Goal: Task Accomplishment & Management: Use online tool/utility

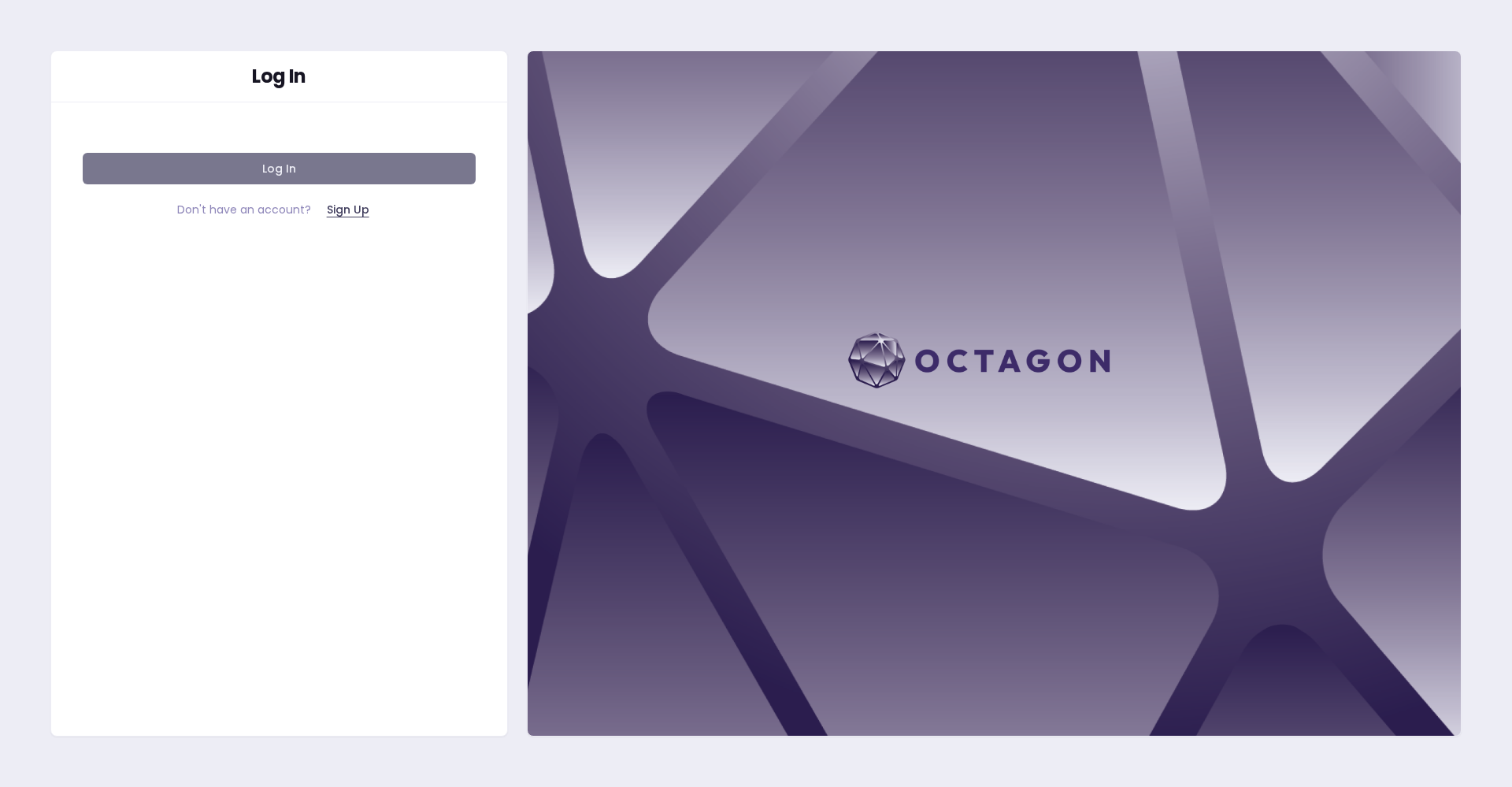
click at [380, 162] on button "Log In" at bounding box center [280, 169] width 393 height 31
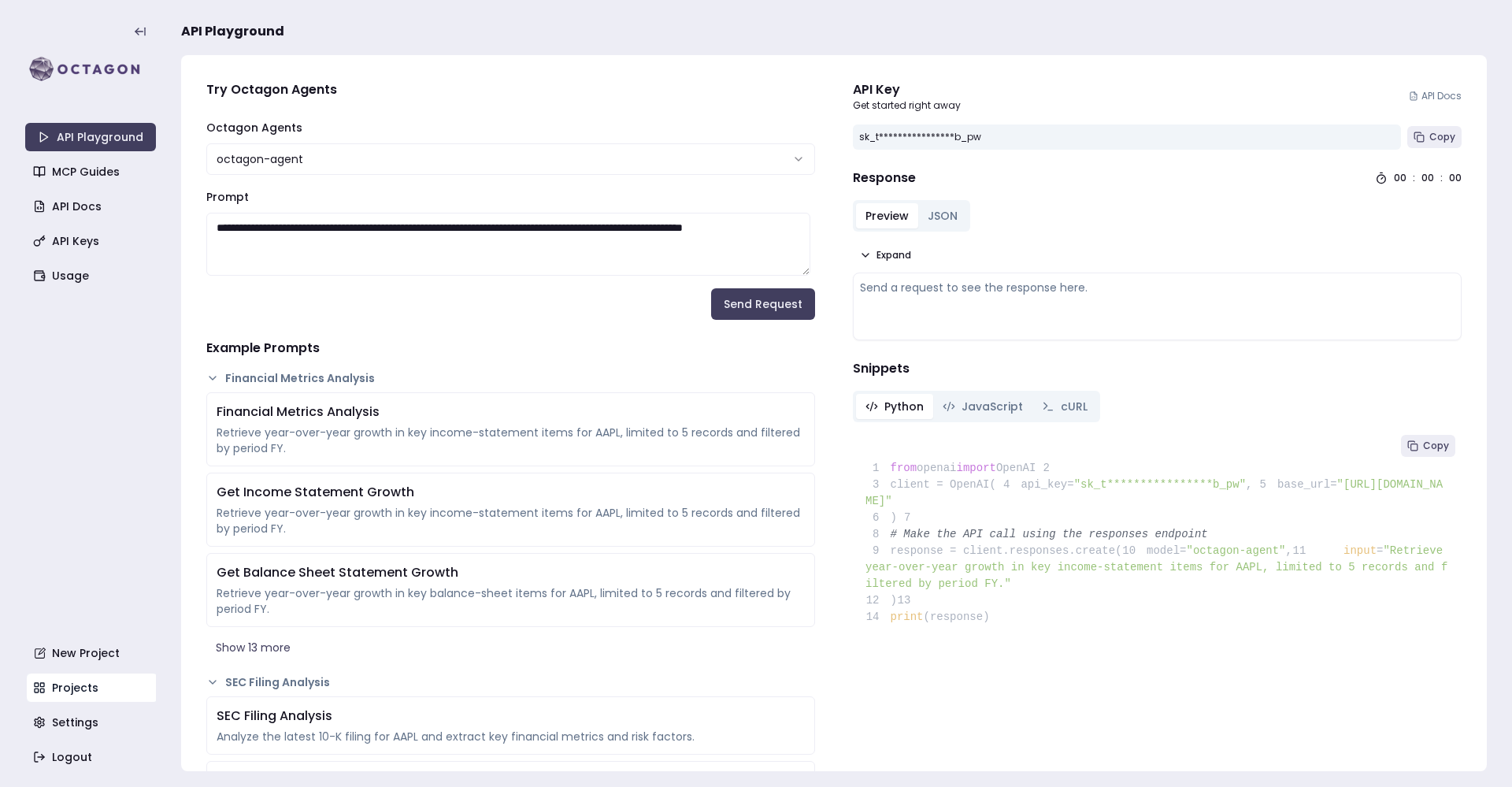
click at [79, 683] on link "Projects" at bounding box center [92, 687] width 131 height 29
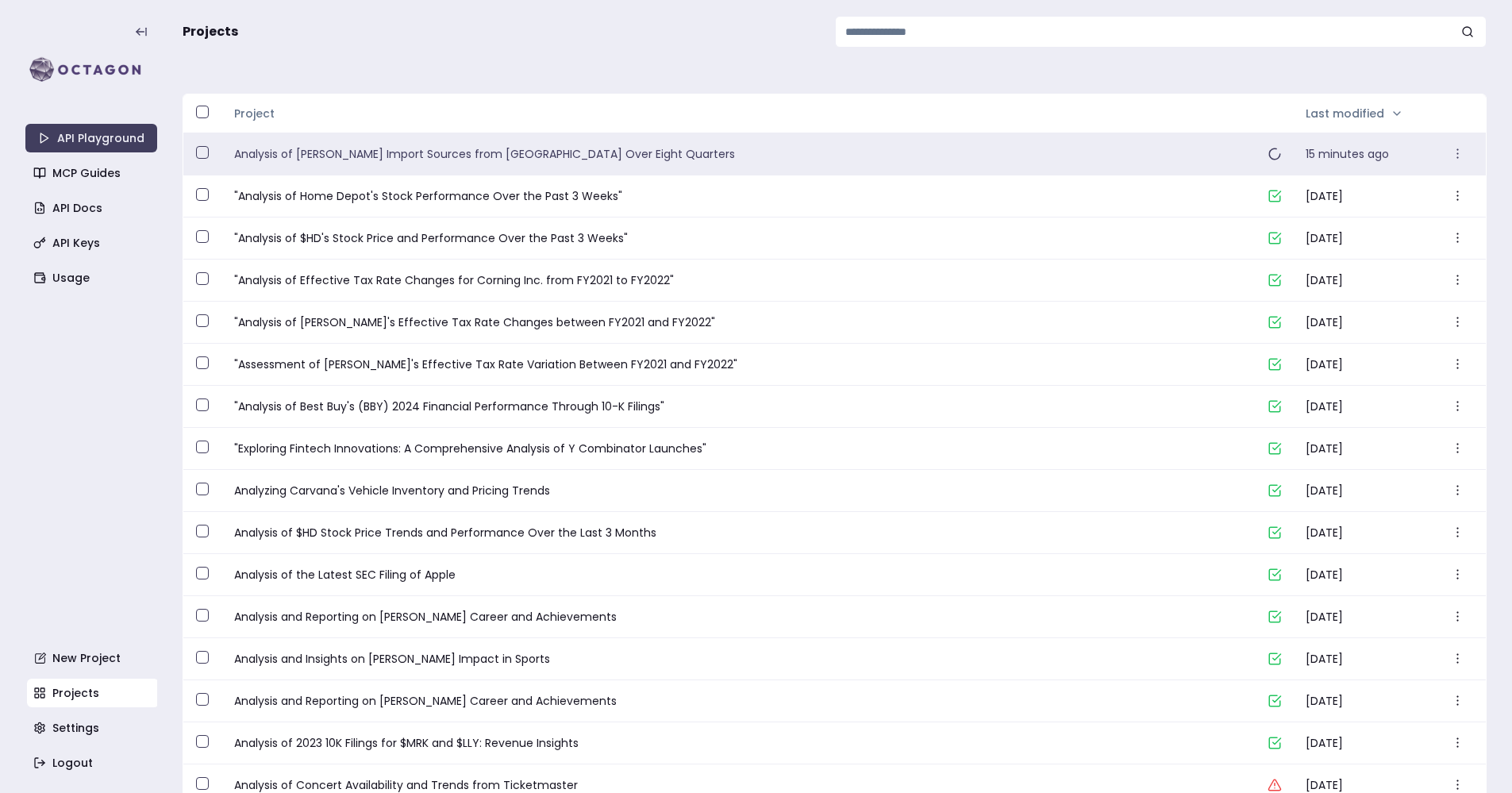
click at [451, 153] on link "Analysis of [PERSON_NAME] Import Sources from [GEOGRAPHIC_DATA] Over Eight Quar…" at bounding box center [744, 153] width 1020 height 16
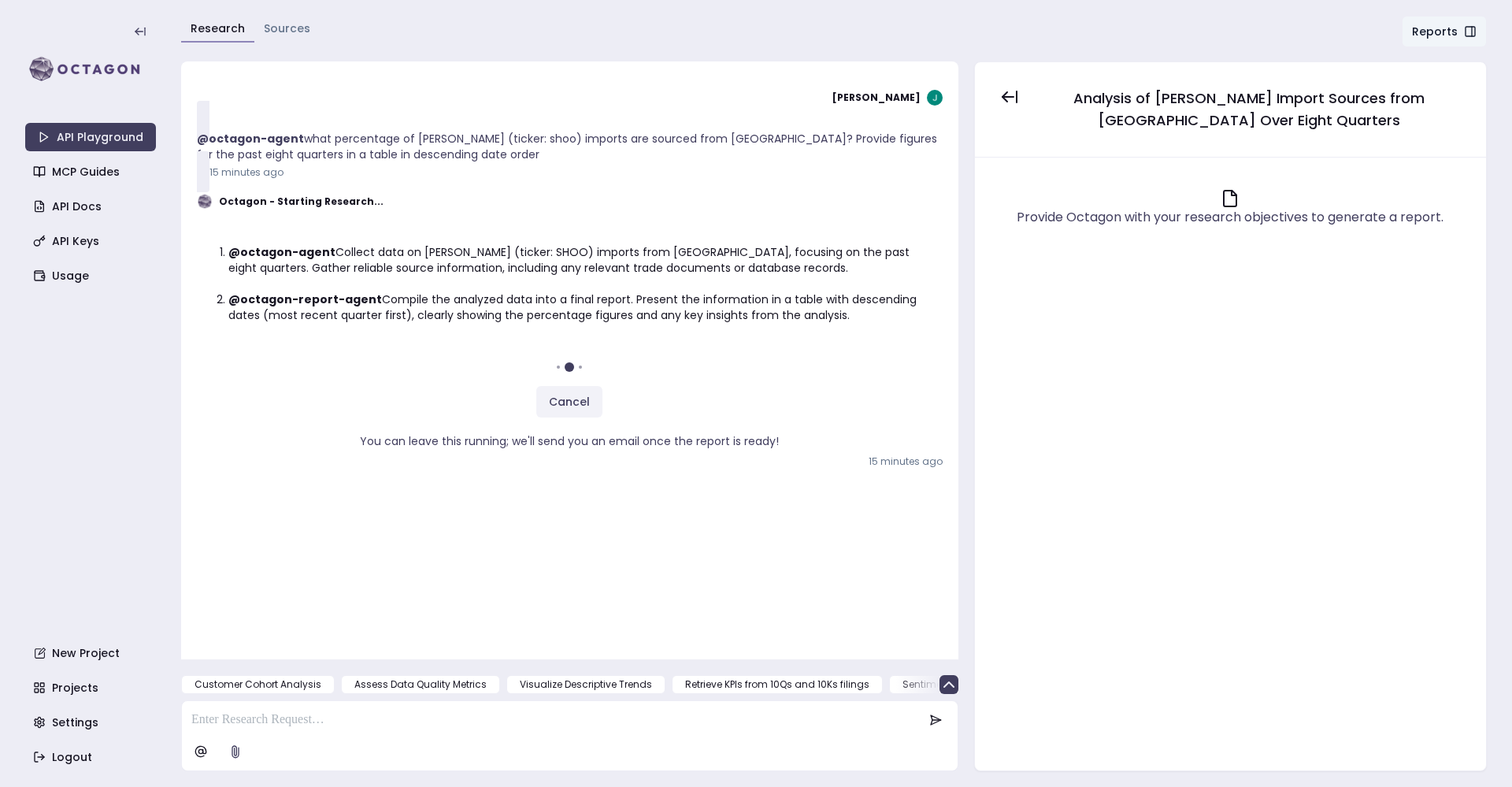
click at [565, 406] on button "Cancel" at bounding box center [569, 401] width 66 height 31
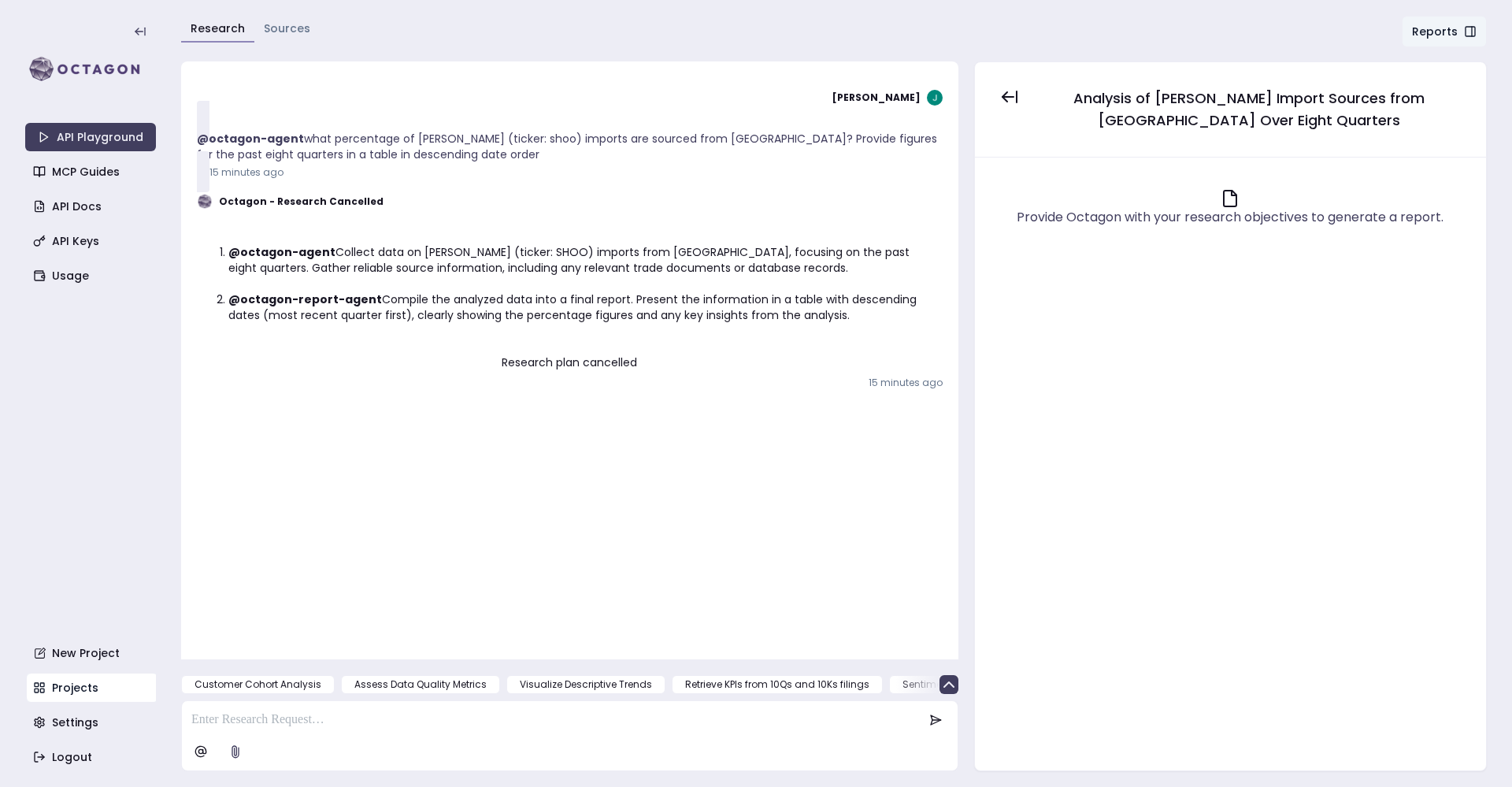
click at [106, 690] on link "Projects" at bounding box center [92, 687] width 131 height 29
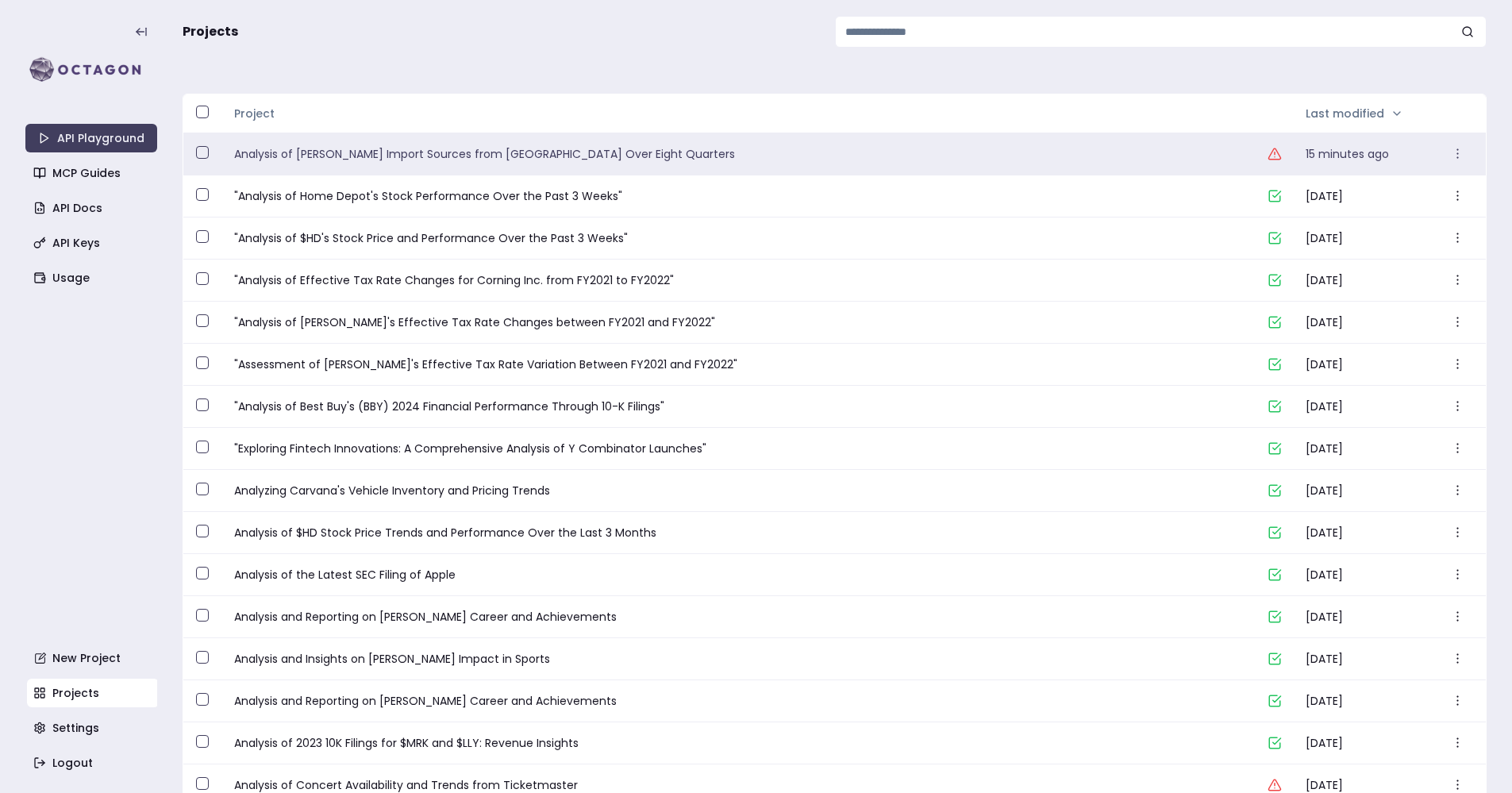
click at [199, 150] on button "button" at bounding box center [203, 152] width 13 height 13
click at [201, 73] on icon "button" at bounding box center [198, 71] width 14 height 14
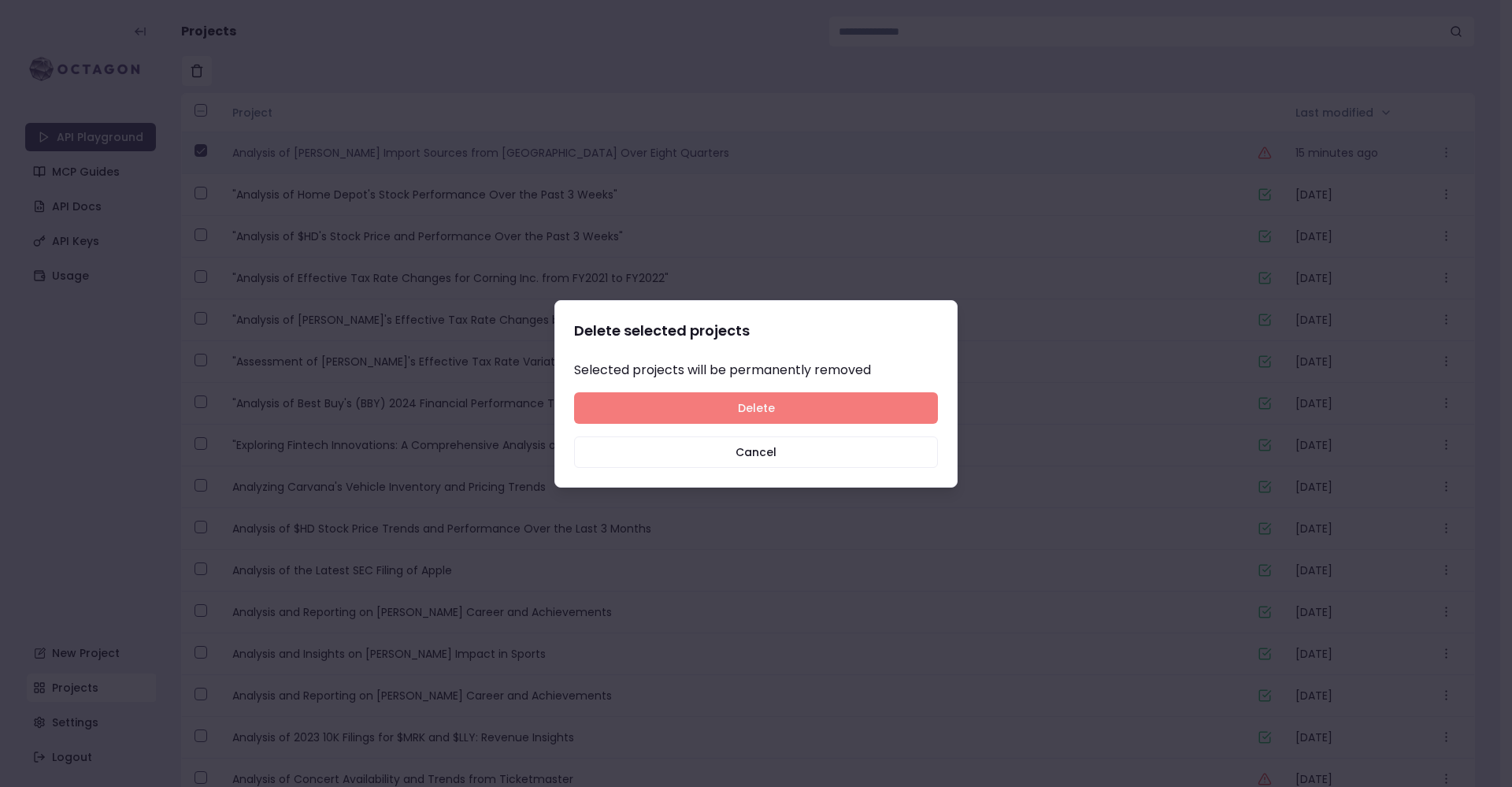
click at [768, 402] on button "Delete" at bounding box center [756, 408] width 363 height 31
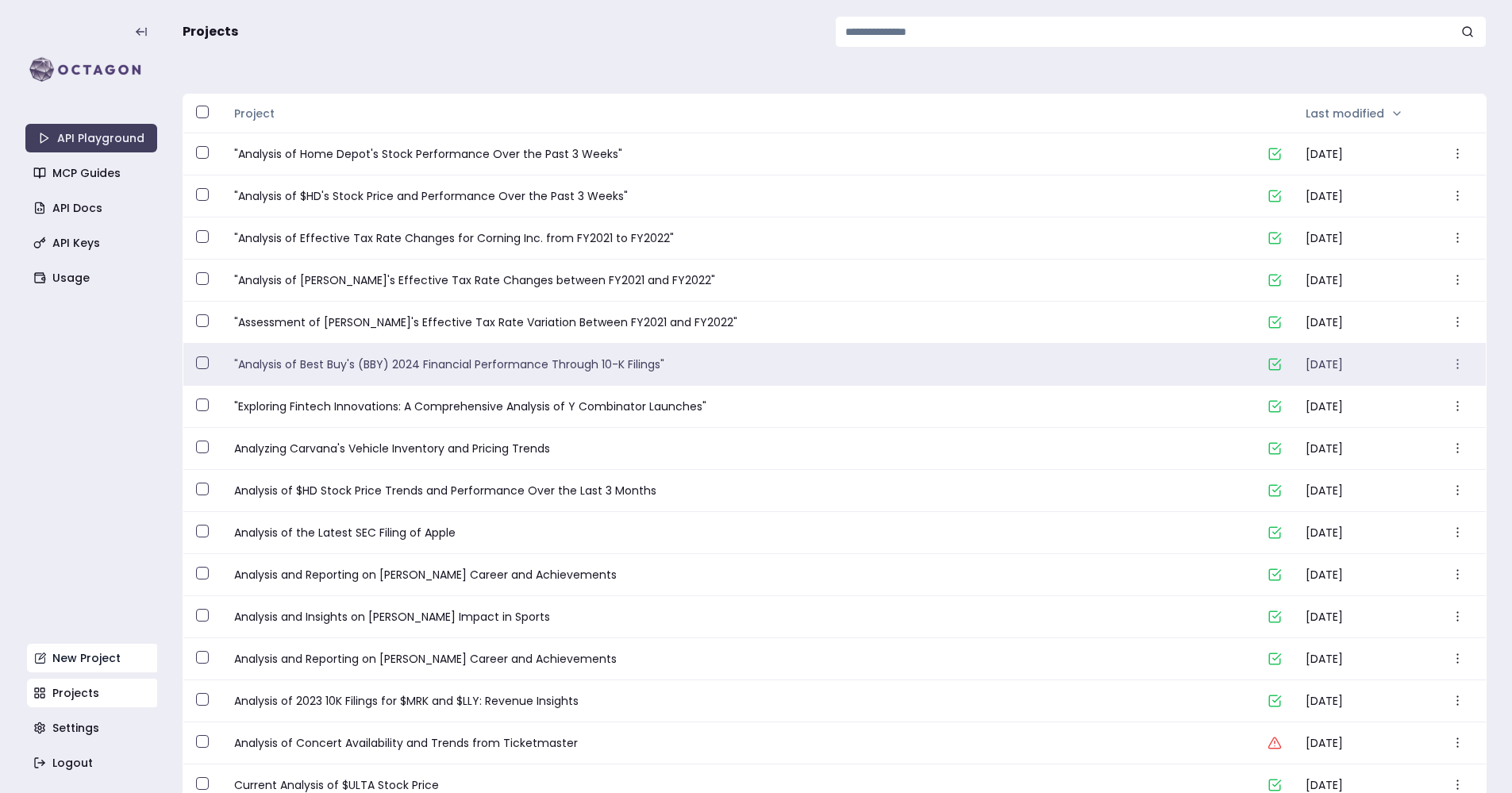
click at [105, 655] on link "New Project" at bounding box center [93, 658] width 132 height 29
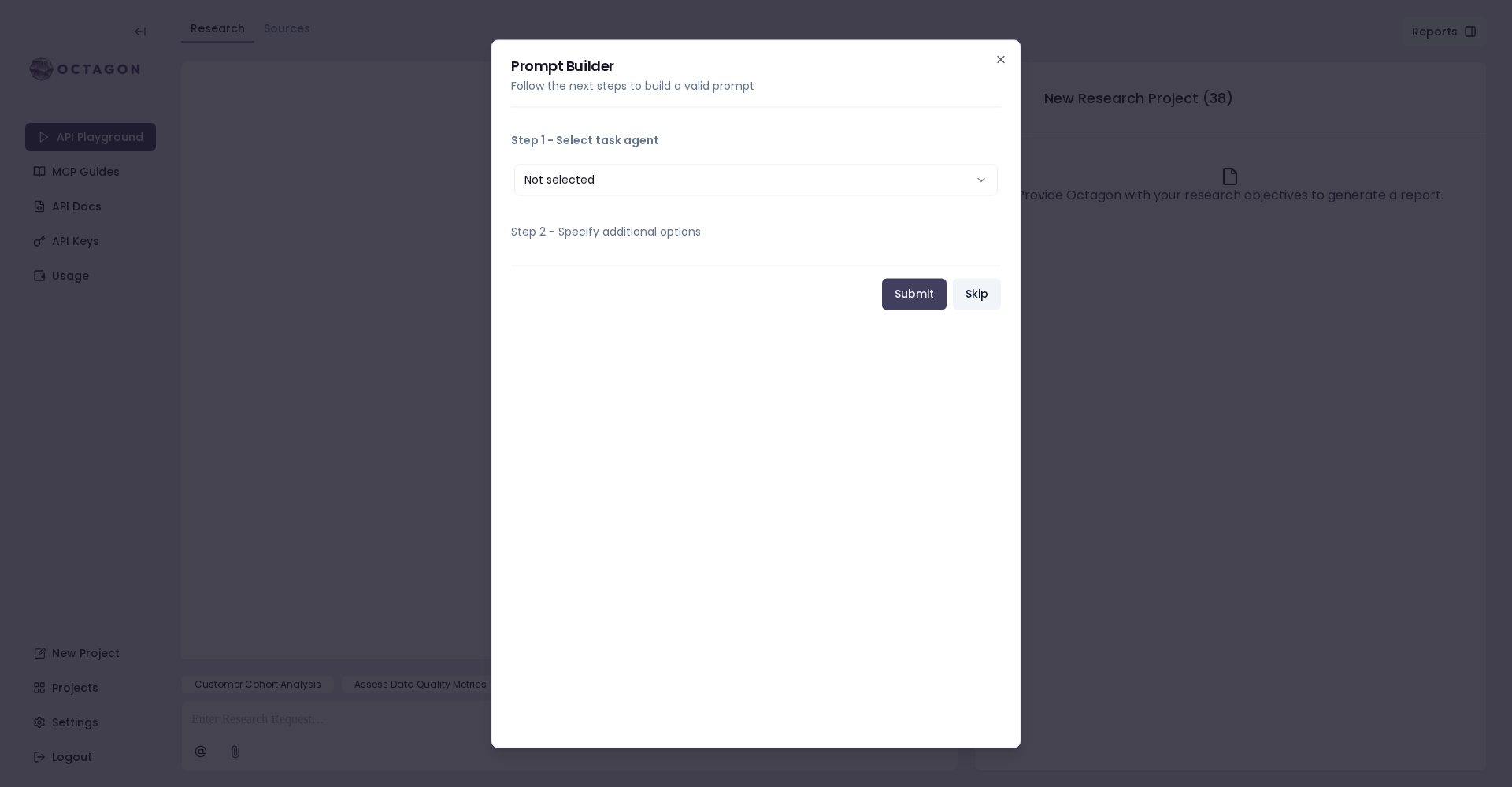
click at [963, 294] on button "Skip" at bounding box center [977, 293] width 48 height 31
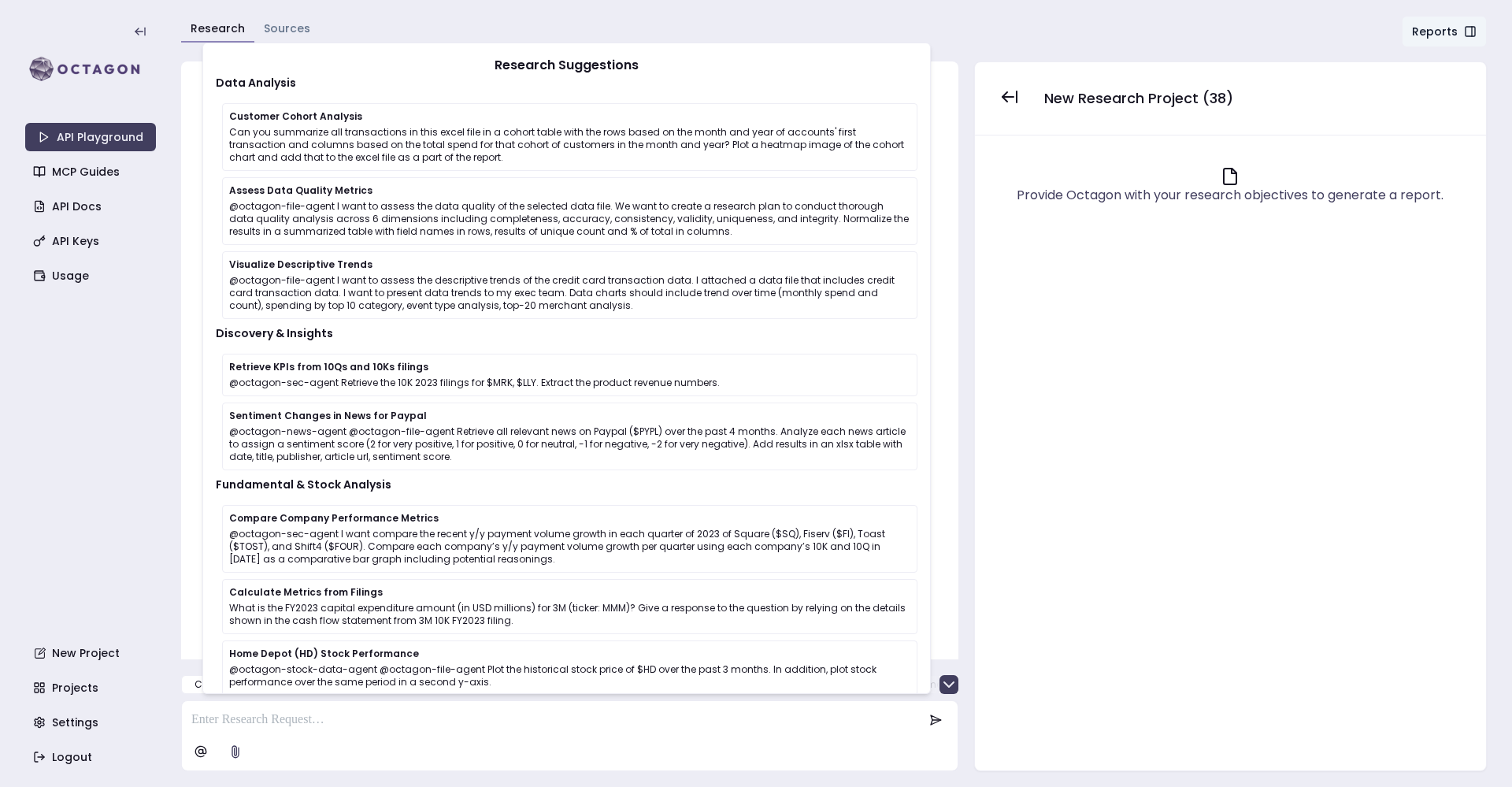
click at [422, 727] on p at bounding box center [556, 720] width 732 height 18
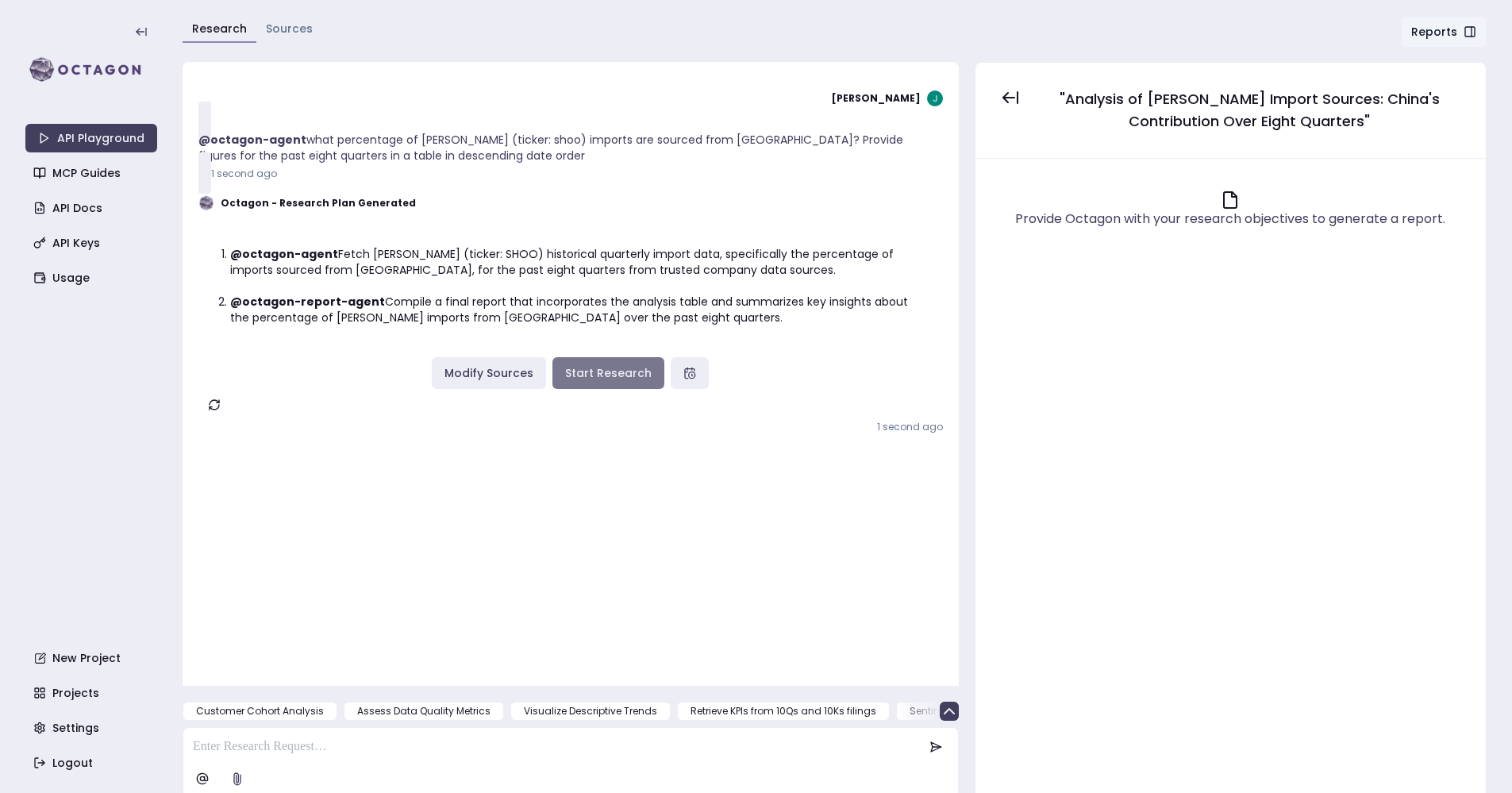
click at [585, 376] on button "Start Research" at bounding box center [608, 373] width 112 height 32
click at [479, 545] on div "[PERSON_NAME] @octagon-agent what percentage of [PERSON_NAME] (ticker: shoo) im…" at bounding box center [570, 363] width 744 height 571
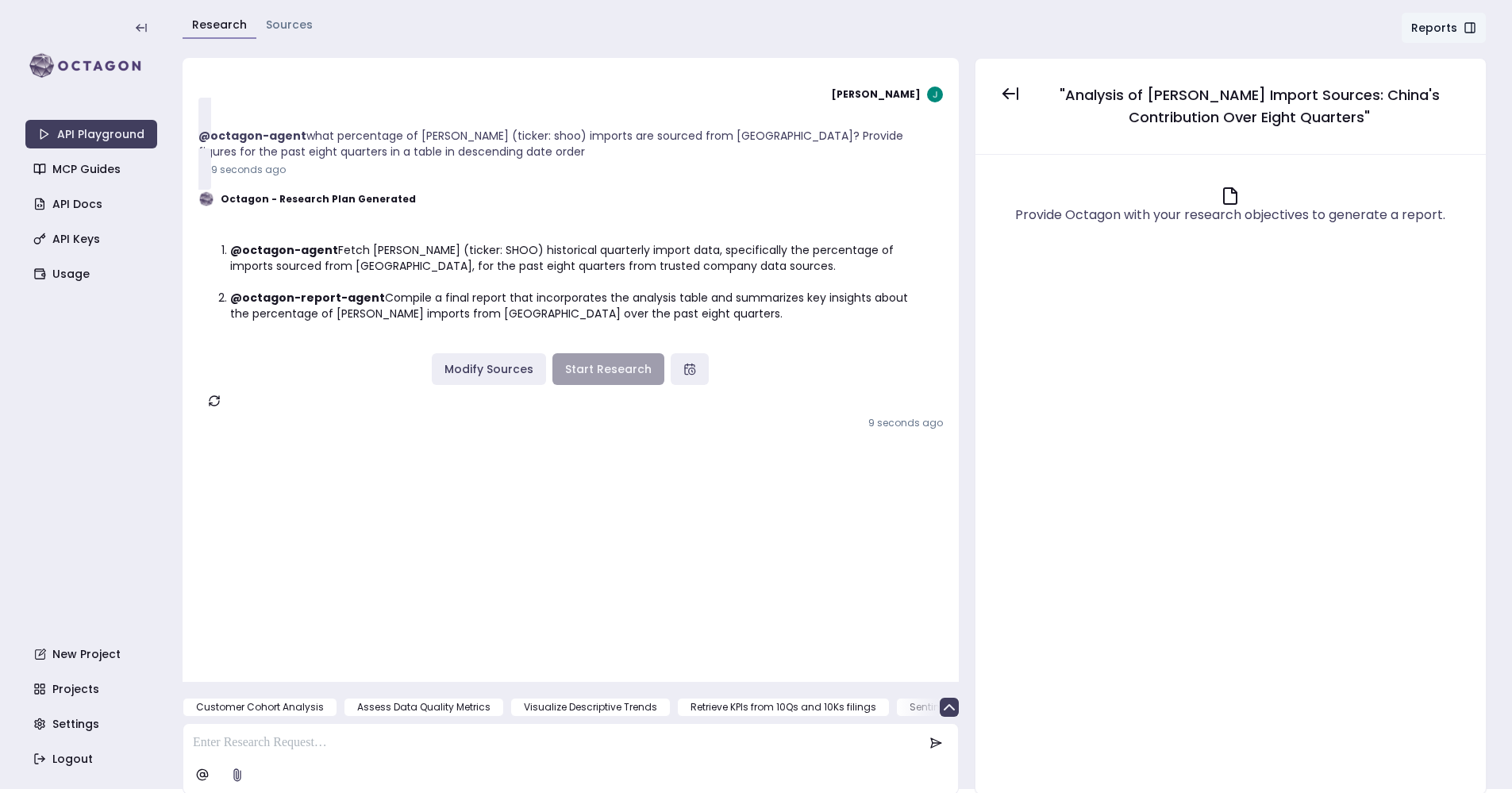
scroll to position [6, 0]
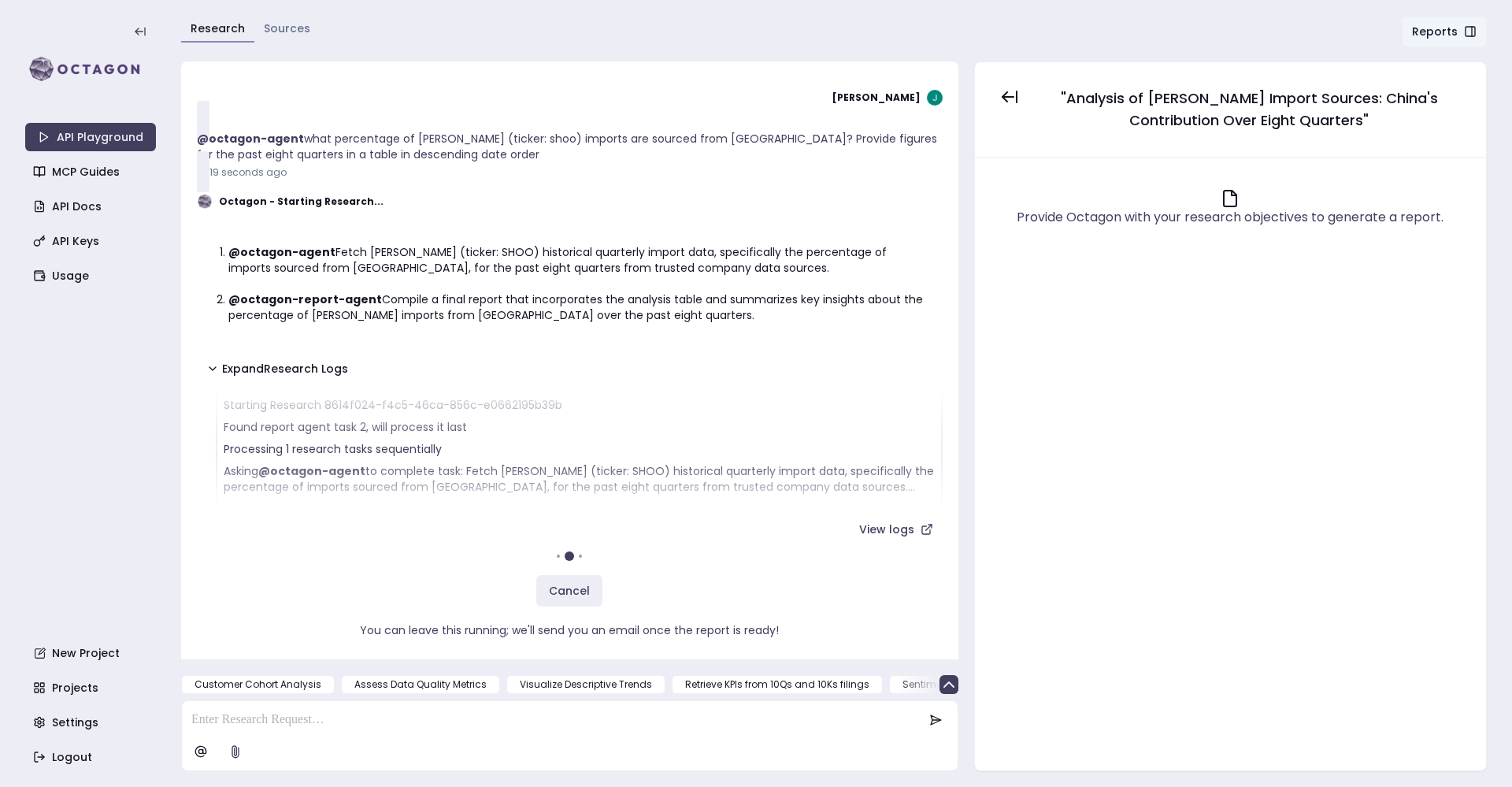
scroll to position [21, 0]
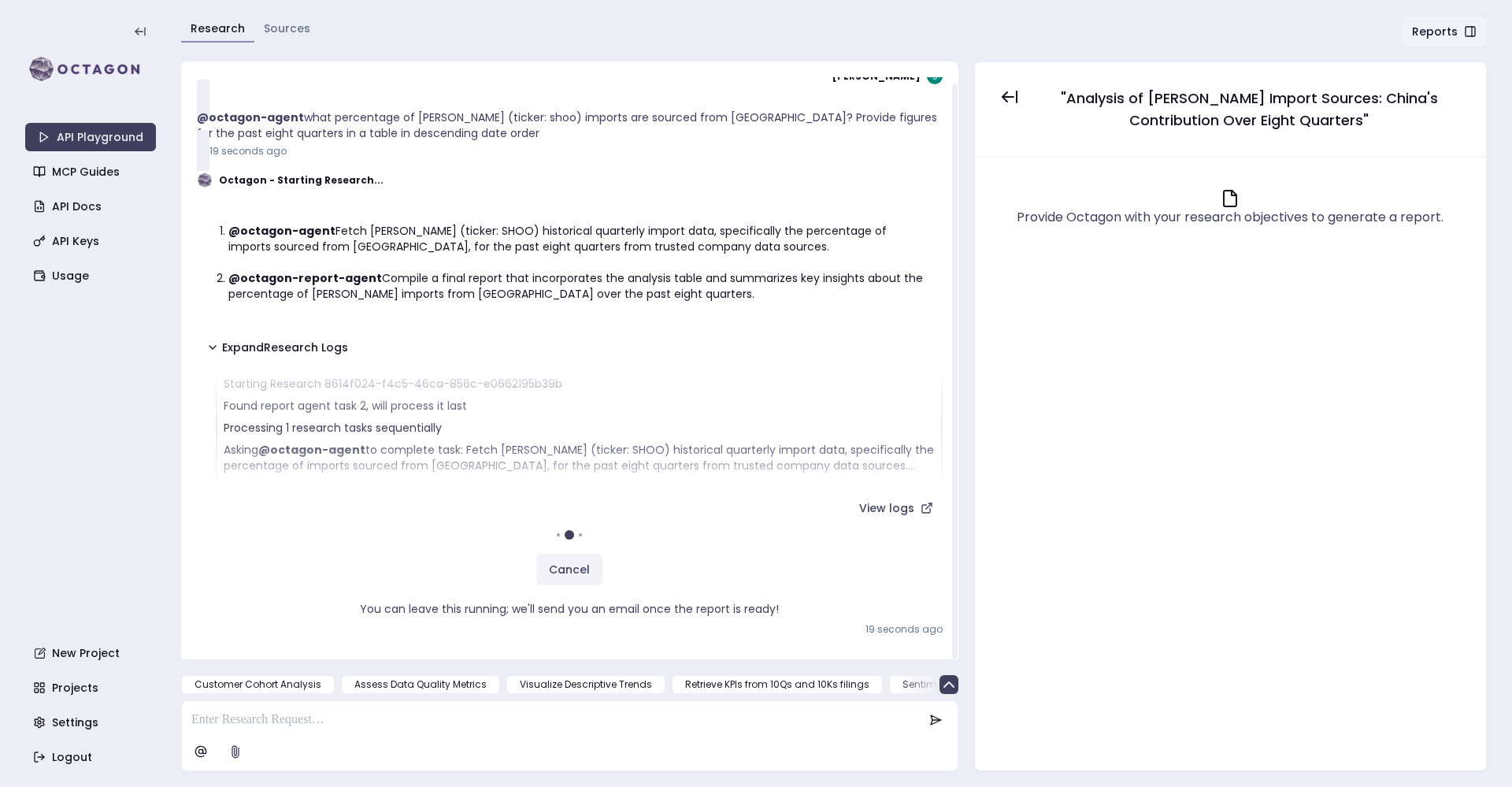
click at [556, 569] on div "Julian Pena Sosa @octagon-agent what percentage of Steve Madden (ticker: shoo) …" at bounding box center [569, 361] width 746 height 566
